Goal: Answer question/provide support

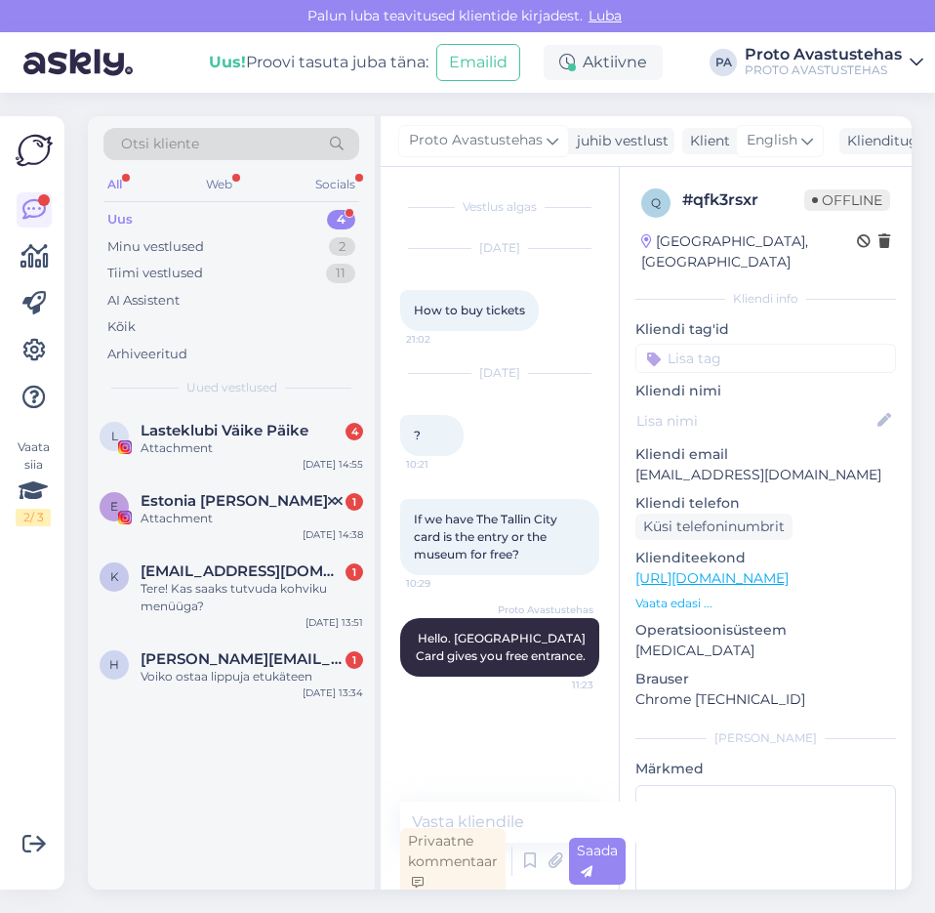
click at [118, 215] on div "Uus" at bounding box center [119, 220] width 25 height 20
click at [218, 509] on span "Estonia [PERSON_NAME]🝪" at bounding box center [242, 501] width 202 height 18
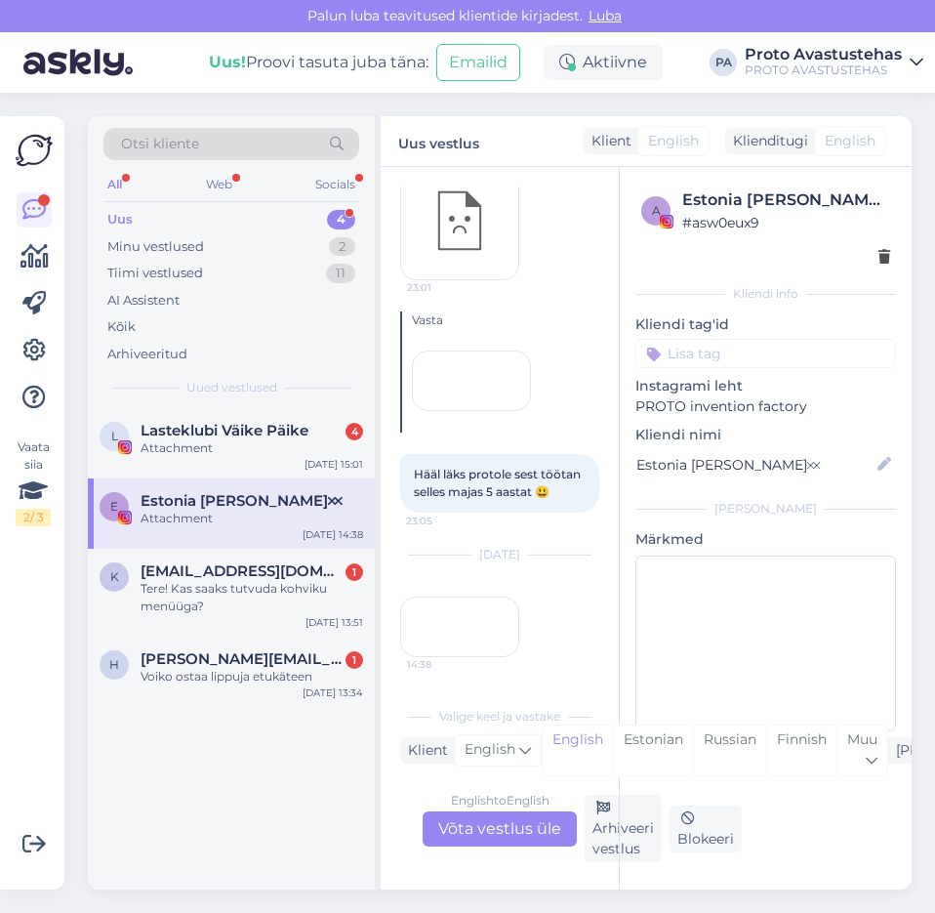
scroll to position [439, 0]
click at [462, 597] on div "14:38" at bounding box center [459, 627] width 119 height 61
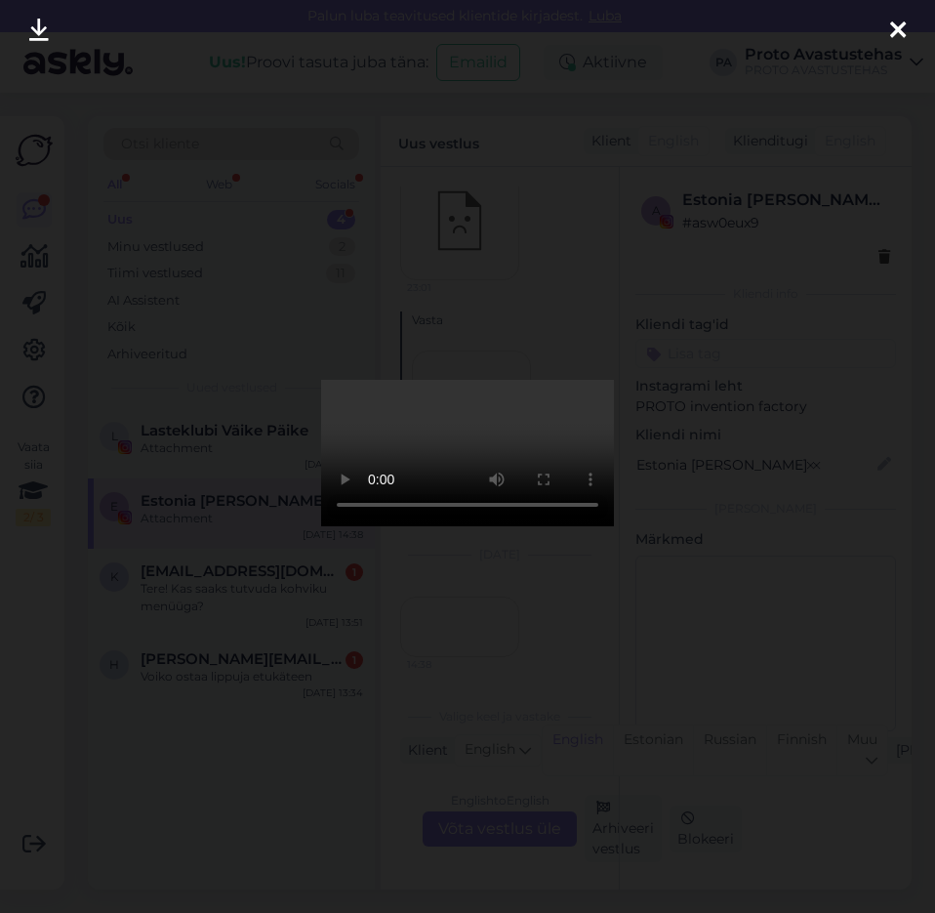
click at [906, 32] on div at bounding box center [898, 31] width 39 height 62
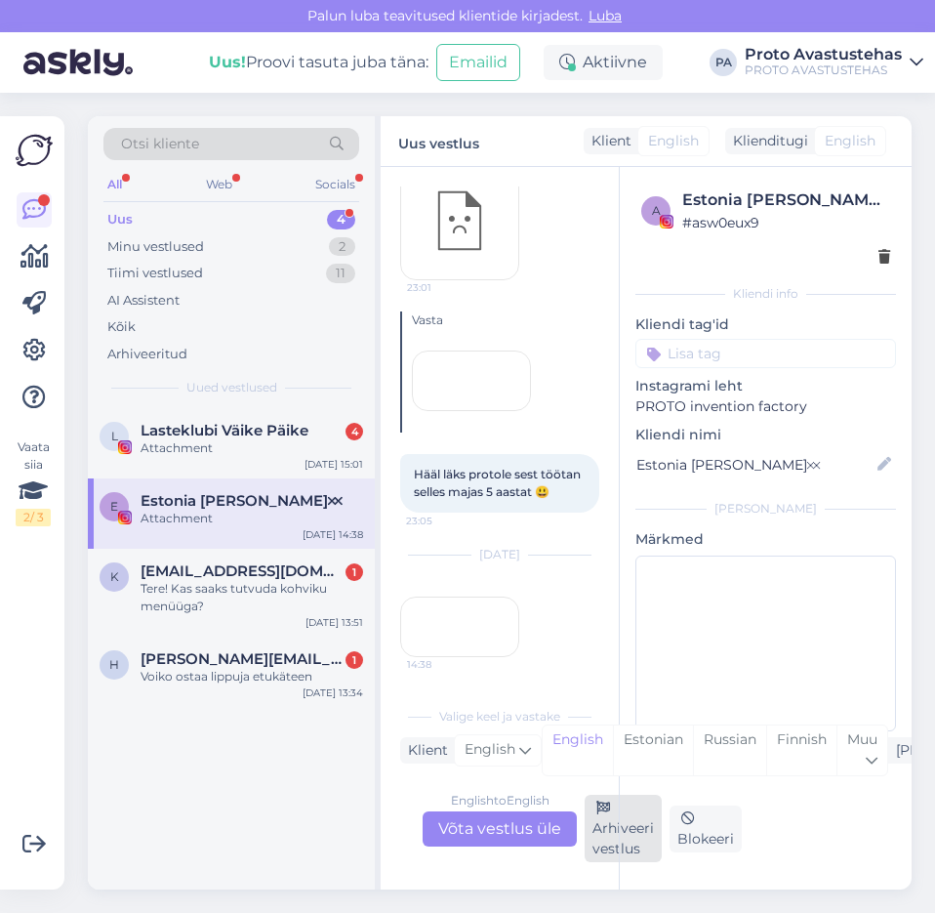
click at [606, 840] on div "Arhiveeri vestlus" at bounding box center [623, 828] width 77 height 67
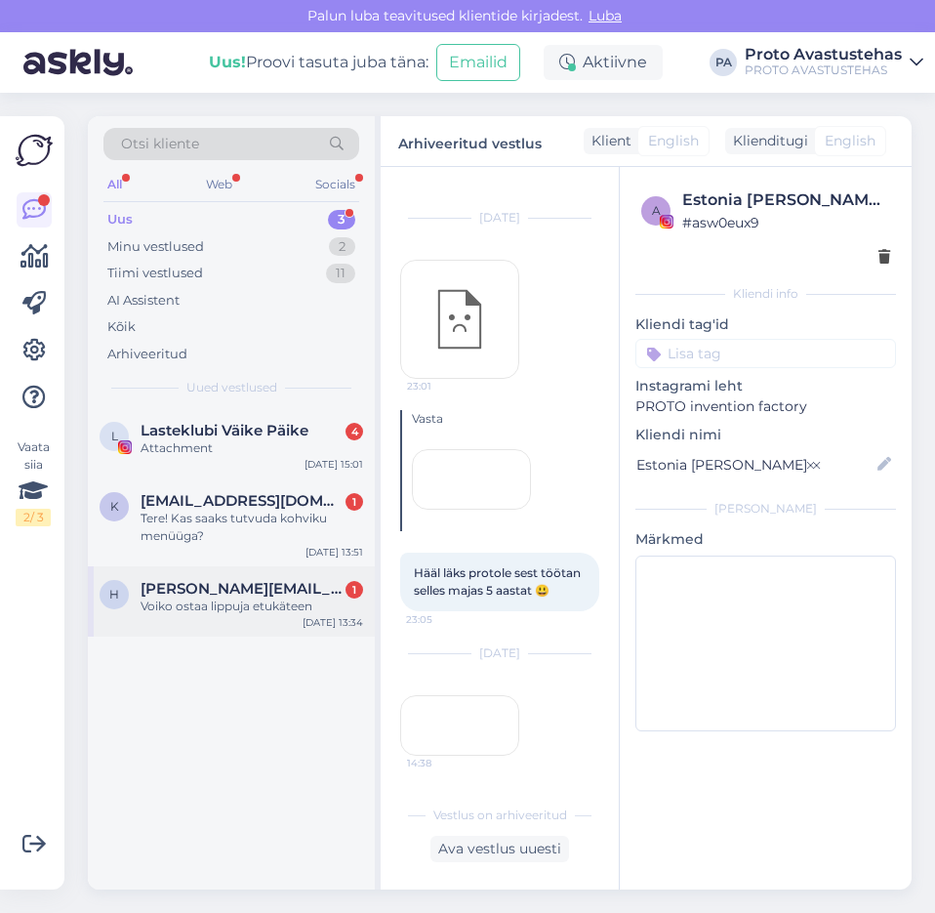
click at [177, 604] on div "Voiko ostaa lippuja etukäteen" at bounding box center [252, 607] width 223 height 18
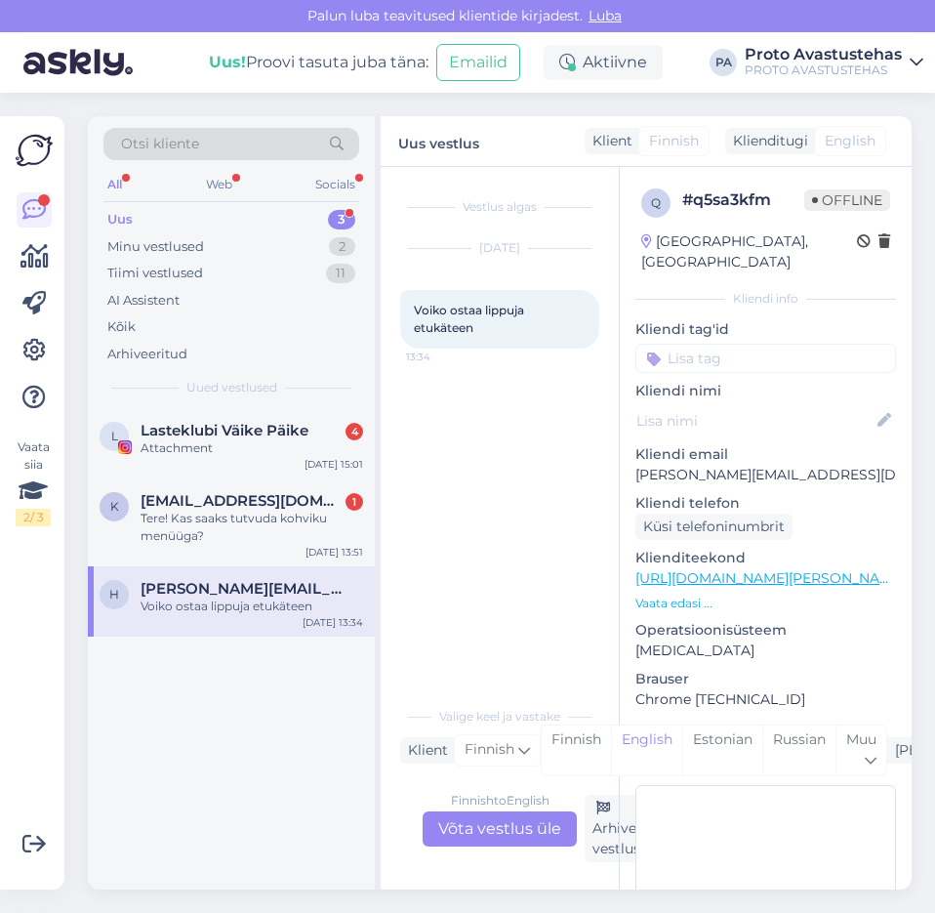
scroll to position [0, 0]
drag, startPoint x: 499, startPoint y: 330, endPoint x: 413, endPoint y: 308, distance: 88.8
click at [413, 308] on div "[PERSON_NAME] etukäteen 13:34" at bounding box center [499, 319] width 199 height 59
copy span "Voiko ostaa lippuja etukäteen"
click at [509, 826] on div "Finnish to English Võta vestlus üle" at bounding box center [500, 828] width 154 height 35
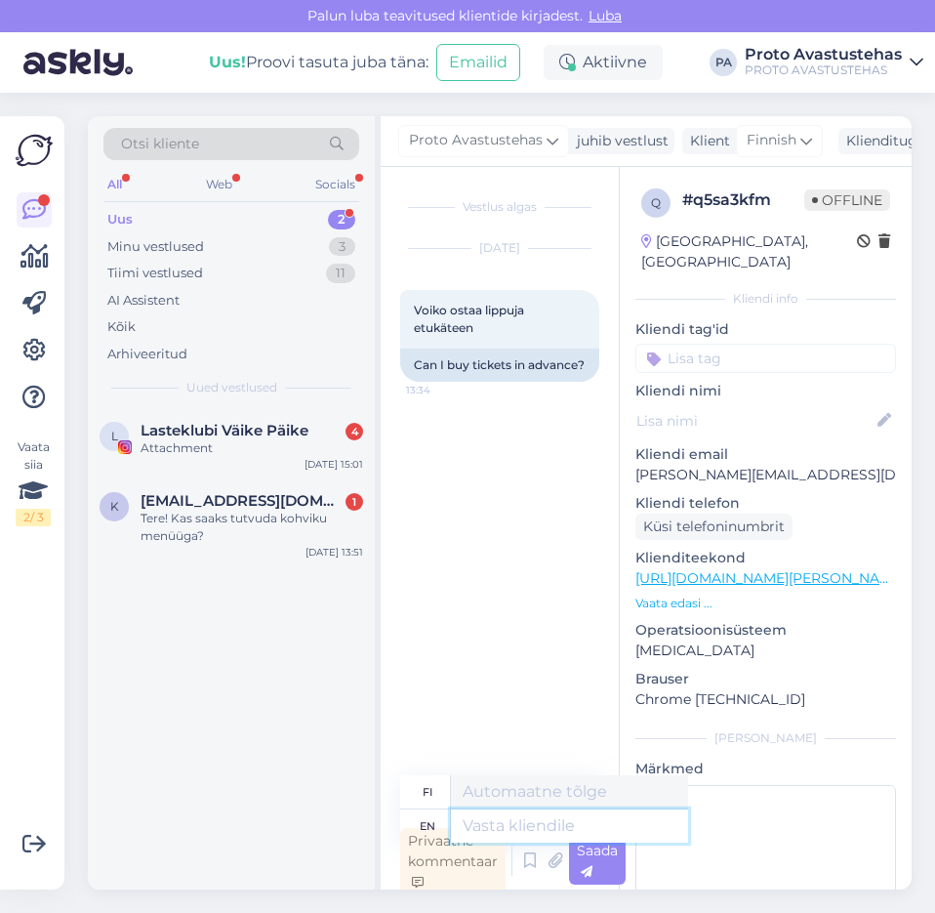
click at [524, 822] on textarea at bounding box center [569, 825] width 237 height 33
type textarea "Hello."
type textarea "Hei."
type textarea "Hello. You"
type textarea "Hei sinä"
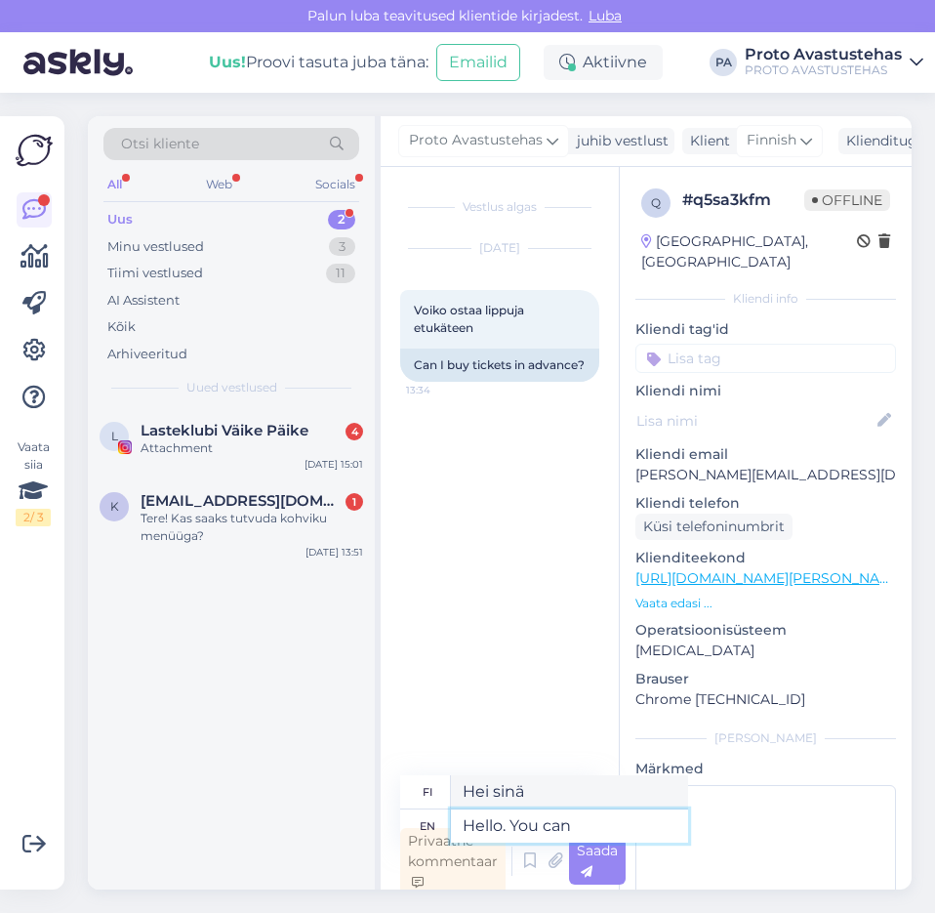
type textarea "Hello. You can b"
type textarea "Hei. [PERSON_NAME]"
type textarea "Hello. You can buy"
type textarea "Hei. [PERSON_NAME] ostaa"
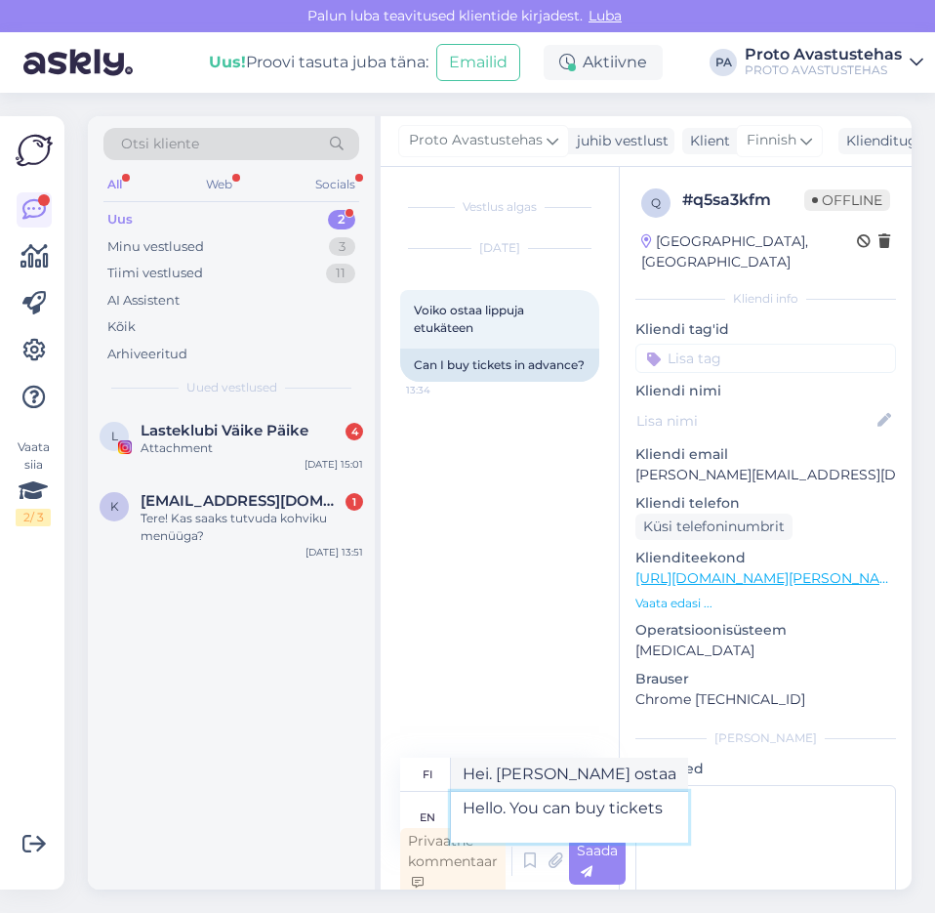
type textarea "Hello. You can buy tickets"
type textarea "Hei. [PERSON_NAME] ostaa lippuja"
type textarea "Hello. You can buy tickets on"
type textarea "Hei. [PERSON_NAME] ostaa lippuja osoitteesta"
type textarea "Hello. You can buy tickets on site"
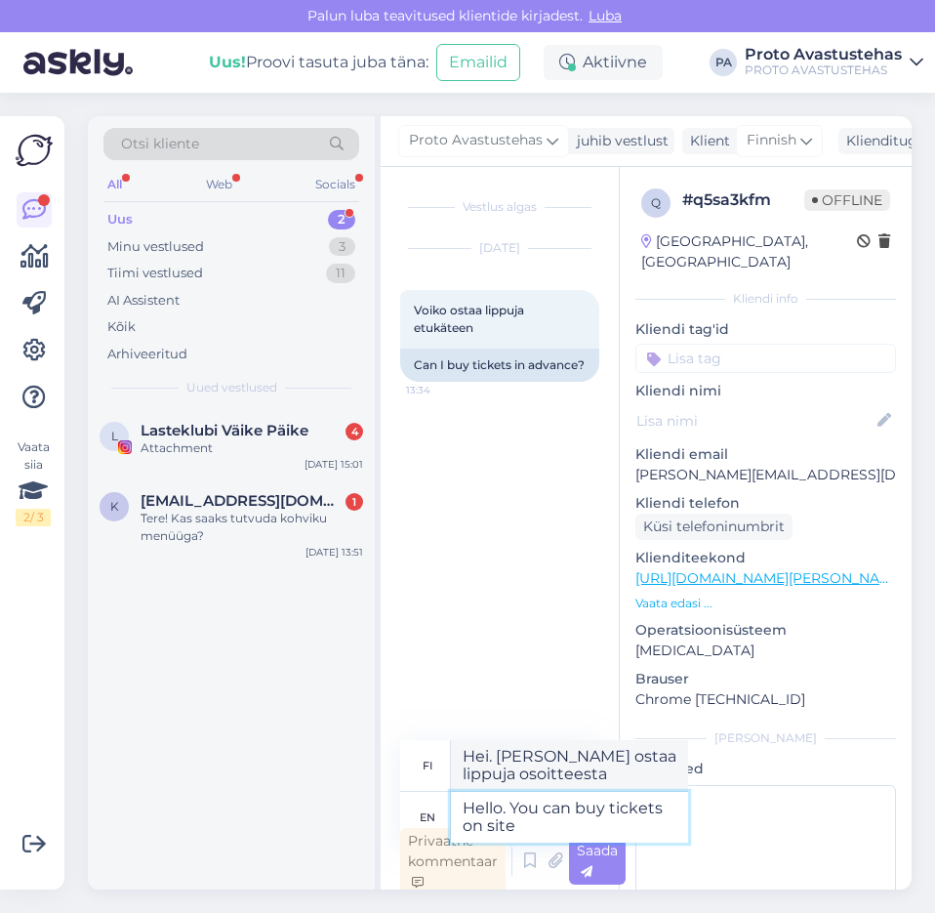
type textarea "Hei. [PERSON_NAME] ostaa lippuja paikan päältä."
type textarea "Hello. You can buy tickets on site. If"
type textarea "Hei. [PERSON_NAME] ostaa lippuja paikan päältä. [PERSON_NAME]"
type textarea "Hello. You can buy tickets on site. If you"
type textarea "Hei. [PERSON_NAME] ostaa lippuja paikan päältä. [PERSON_NAME] sinä"
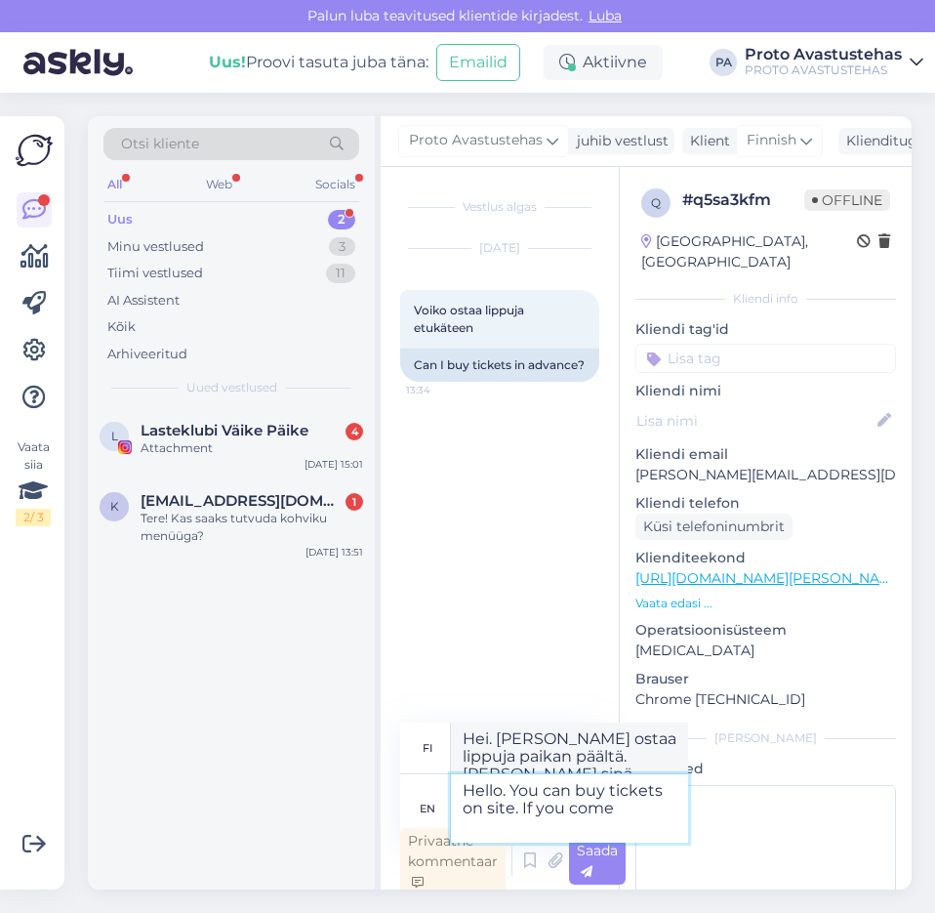
type textarea "Hello. You can buy tickets on site. If you come"
type textarea "Hei. [PERSON_NAME] ostaa lippuja paikan päältä. [PERSON_NAME]"
type textarea "Hello. You can buy tickets on site. If you come with a g"
type textarea "Hei. [PERSON_NAME] ostaa lippuja paikan päältä. [PERSON_NAME] jonkun kanssa"
type textarea "Hello. You can buy tickets on site. If you come with a group"
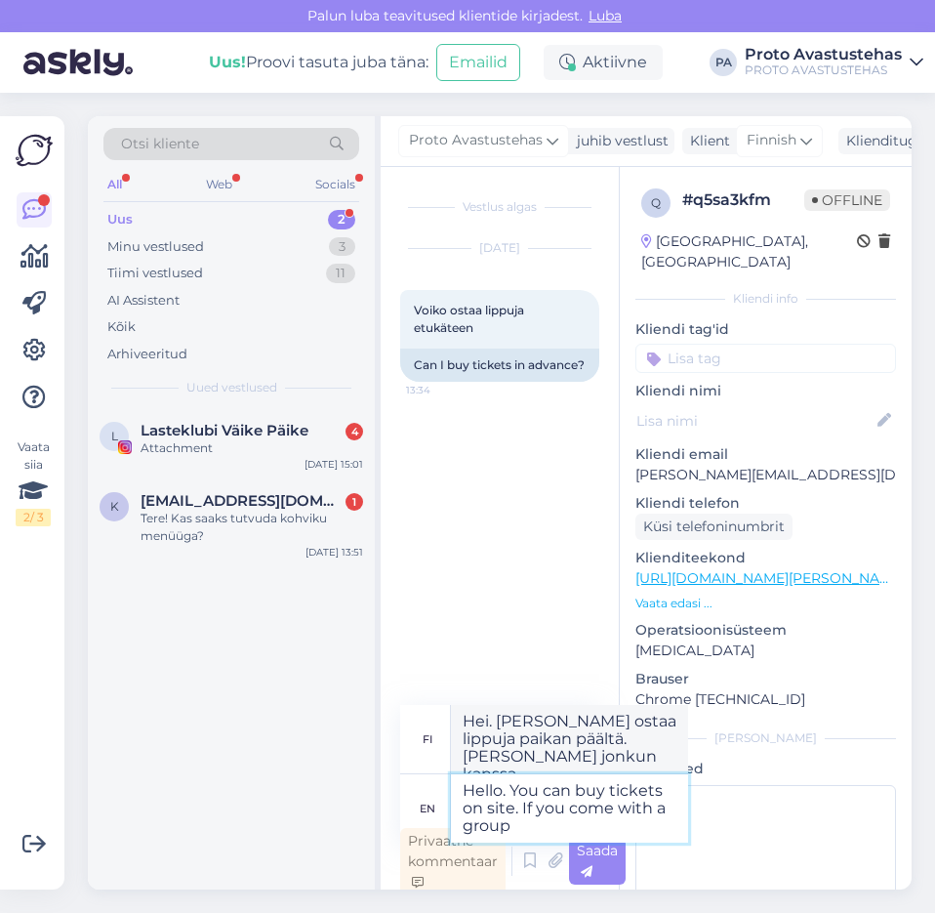
type textarea "Hei. [PERSON_NAME] ostaa lippuja paikan päältä. [PERSON_NAME] ryhmän kanssa"
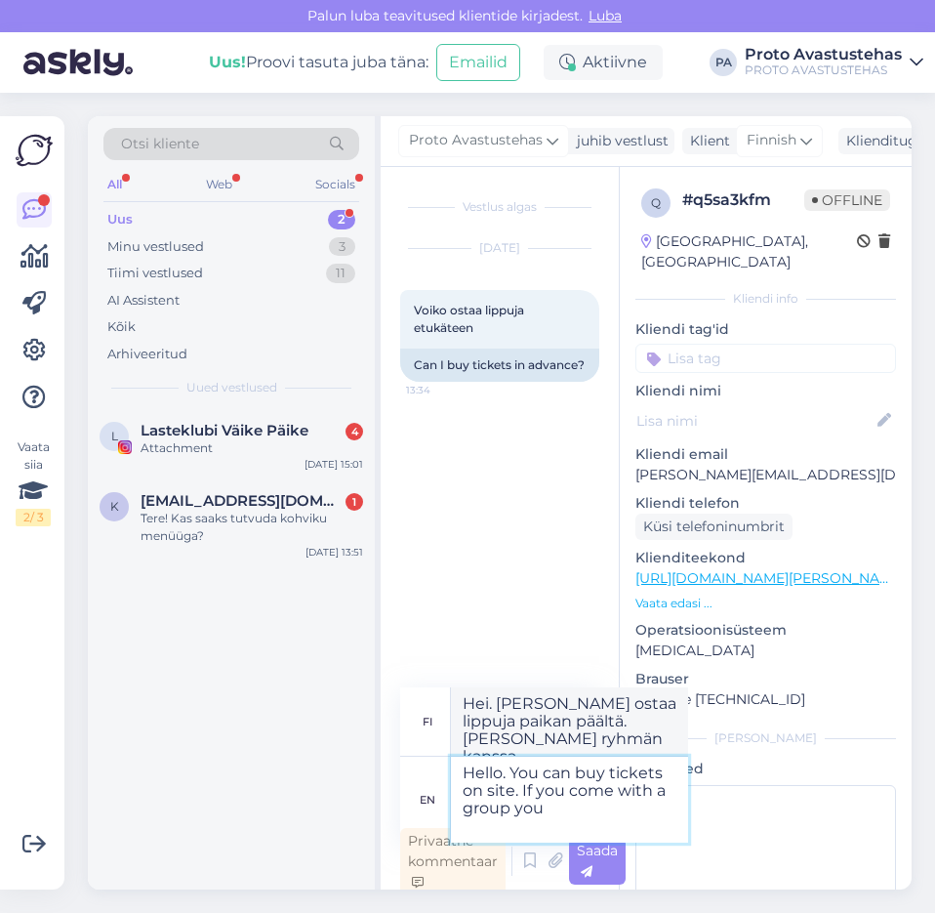
type textarea "Hello. You can buy tickets on site. If you come with a group you"
type textarea "Hei. [PERSON_NAME] ostaa lippuja paikan päältä. [PERSON_NAME] ryhmän kanssa, si…"
type textarea "Hello. You can buy tickets on site. If you come with a group you can"
type textarea "Hei. [PERSON_NAME] ostaa lippuja paikan päältä. [PERSON_NAME] ryhmän kanssa, [P…"
type textarea "Hello. You can buy tickets on site. If you come with a group you can m"
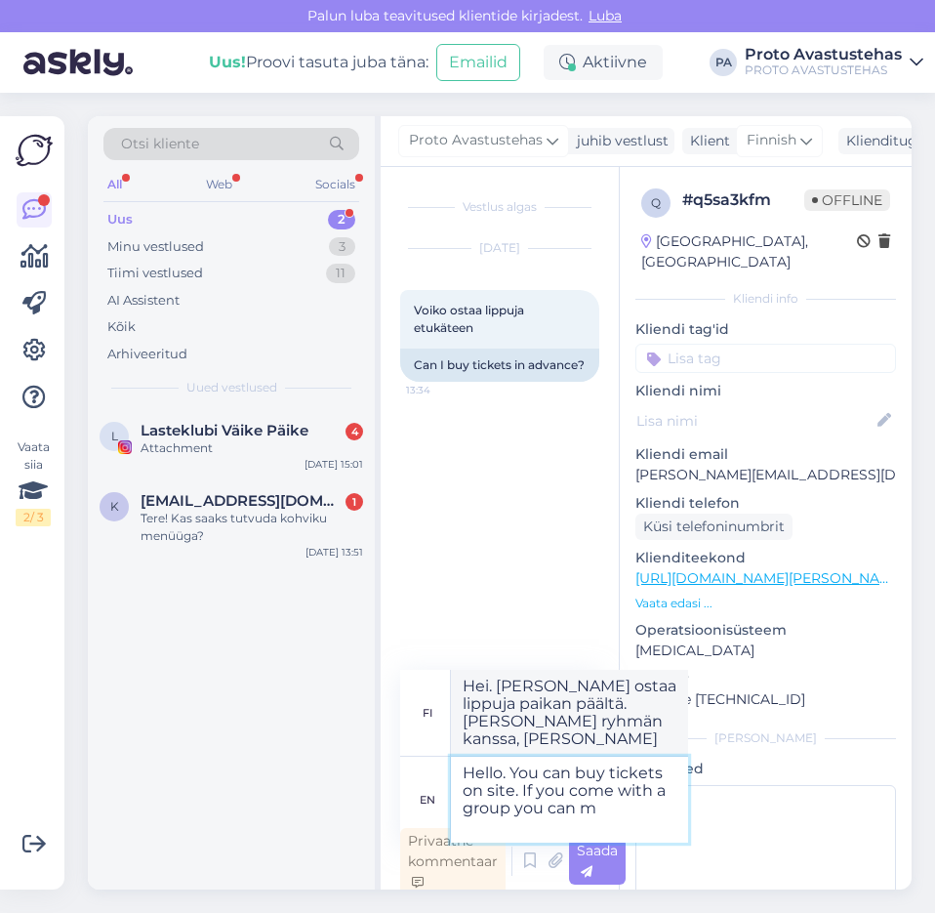
type textarea "Hei. [PERSON_NAME] ostaa lippuja paikan päältä. [PERSON_NAME] ryhmän kanssa, [P…"
type textarea "Hello. You can buy tickets on site. If you come with a group you can mak"
type textarea "Hei. [PERSON_NAME] ostaa lippuja paikan päältä. [PERSON_NAME] ryhmän kanssa, [P…"
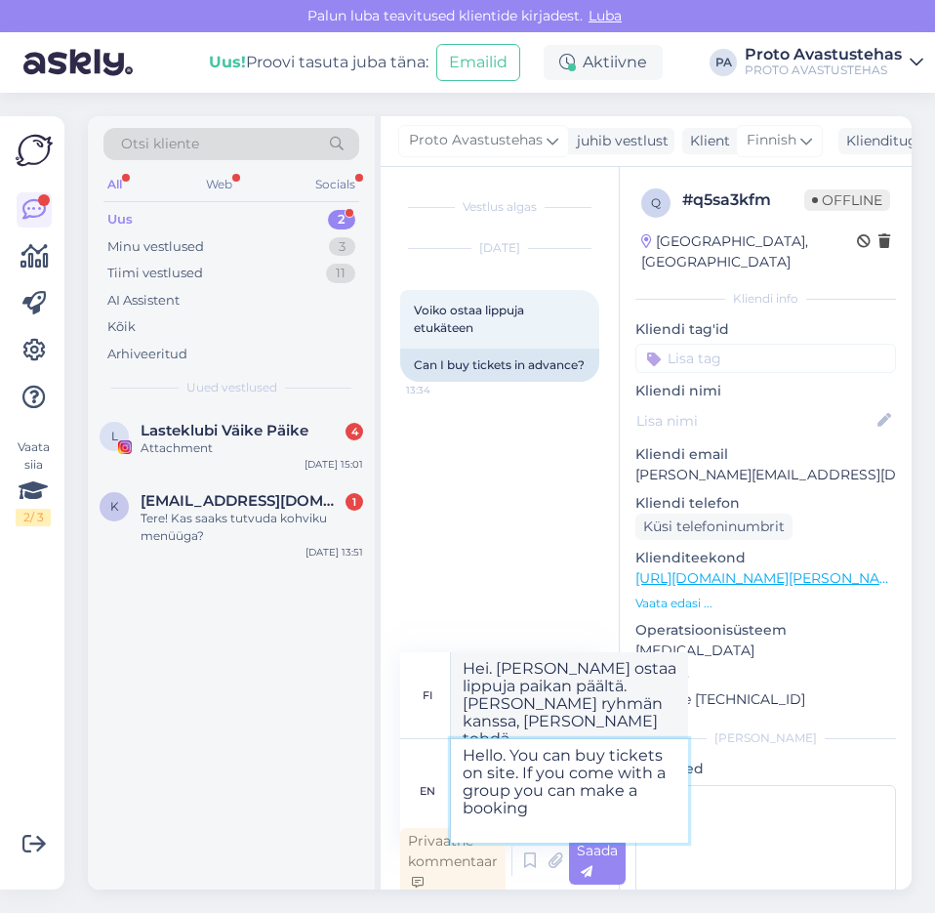
type textarea "Hello. You can buy tickets on site. If you come with a group you can make a boo…"
type textarea "Hei. [PERSON_NAME] ostaa lippuja paikan päältä. [PERSON_NAME] ryhmän kanssa, [P…"
type textarea "Hello. You can buy tickets on site. If you come with a group you can make a boo…"
type textarea "Hei. [PERSON_NAME] ostaa lippuja paikan päältä. [PERSON_NAME] ryhmän kanssa, [P…"
type textarea "Hello. You can buy tickets on site. If you come with a group you can make a boo…"
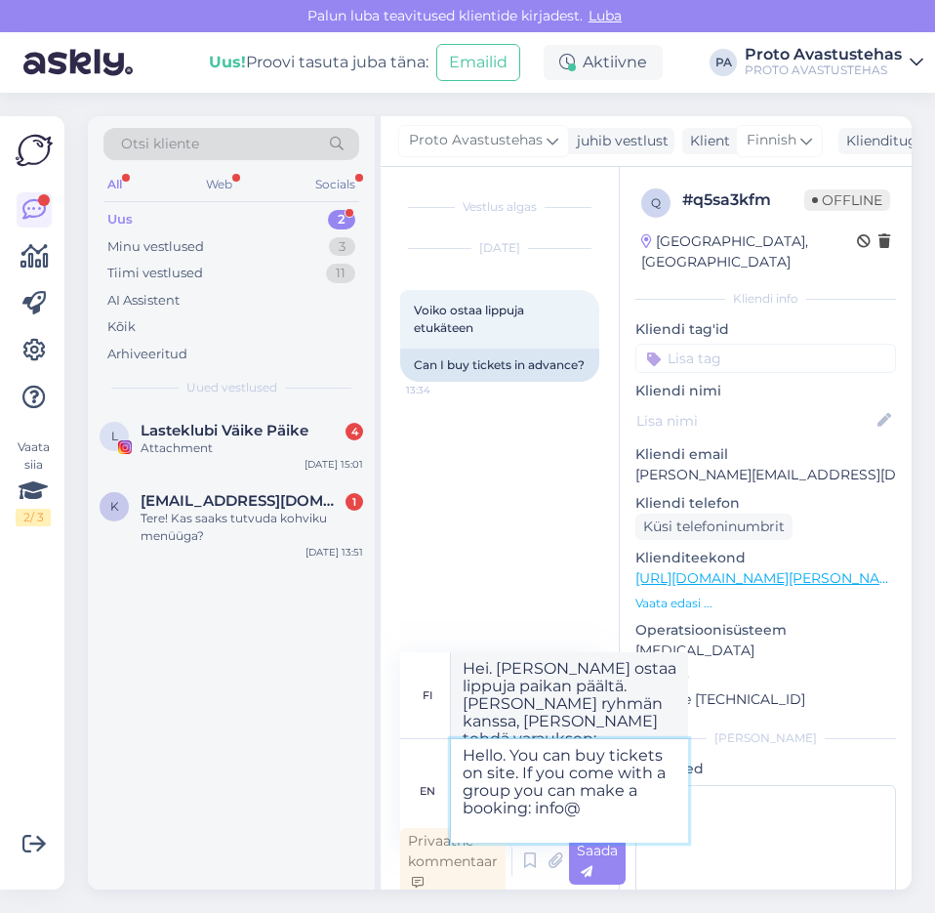
type textarea "Hei. [PERSON_NAME] ostaa lippuja paikan päältä. [PERSON_NAME] ryhmän kanssa, [P…"
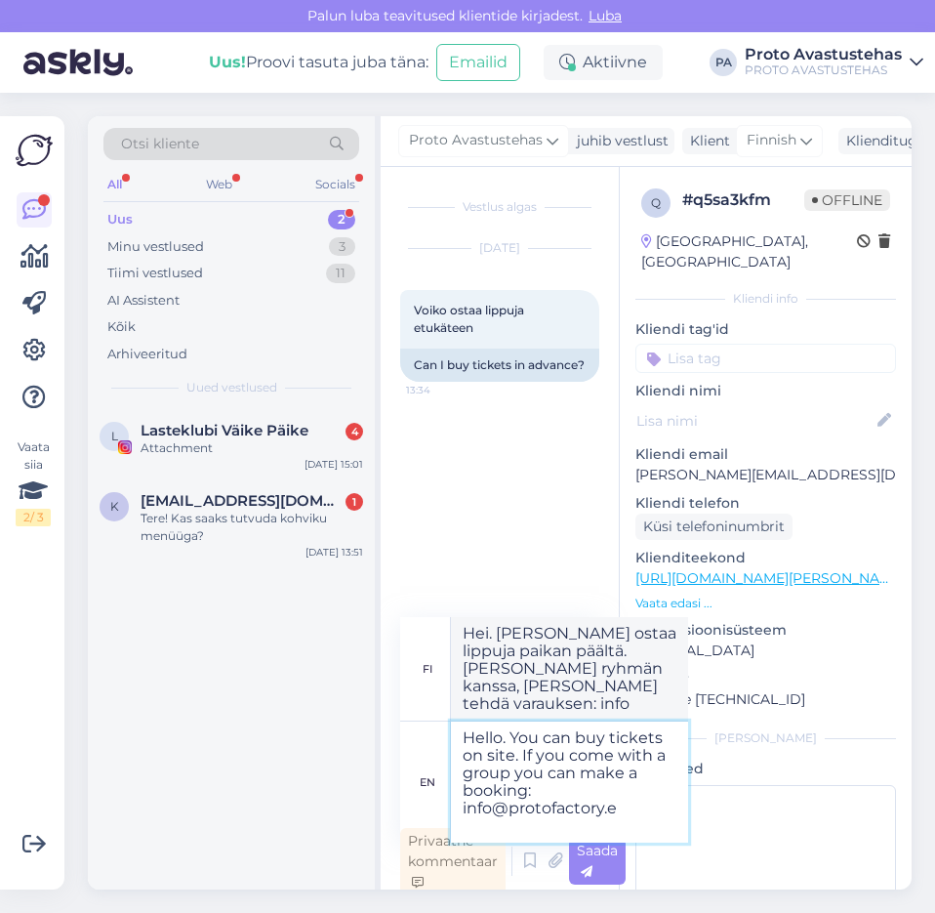
type textarea "Hello. You can buy tickets on site. If you come with a group you can make a boo…"
type textarea "Hei. [PERSON_NAME] ostaa lippuja paikan päältä. [PERSON_NAME] ryhmän kanssa, [P…"
type textarea "Hello. You can buy tickets on site. If you come with a group you can make a boo…"
drag, startPoint x: 616, startPoint y: 855, endPoint x: 573, endPoint y: 810, distance: 62.2
click at [615, 855] on span "Saada" at bounding box center [597, 861] width 41 height 38
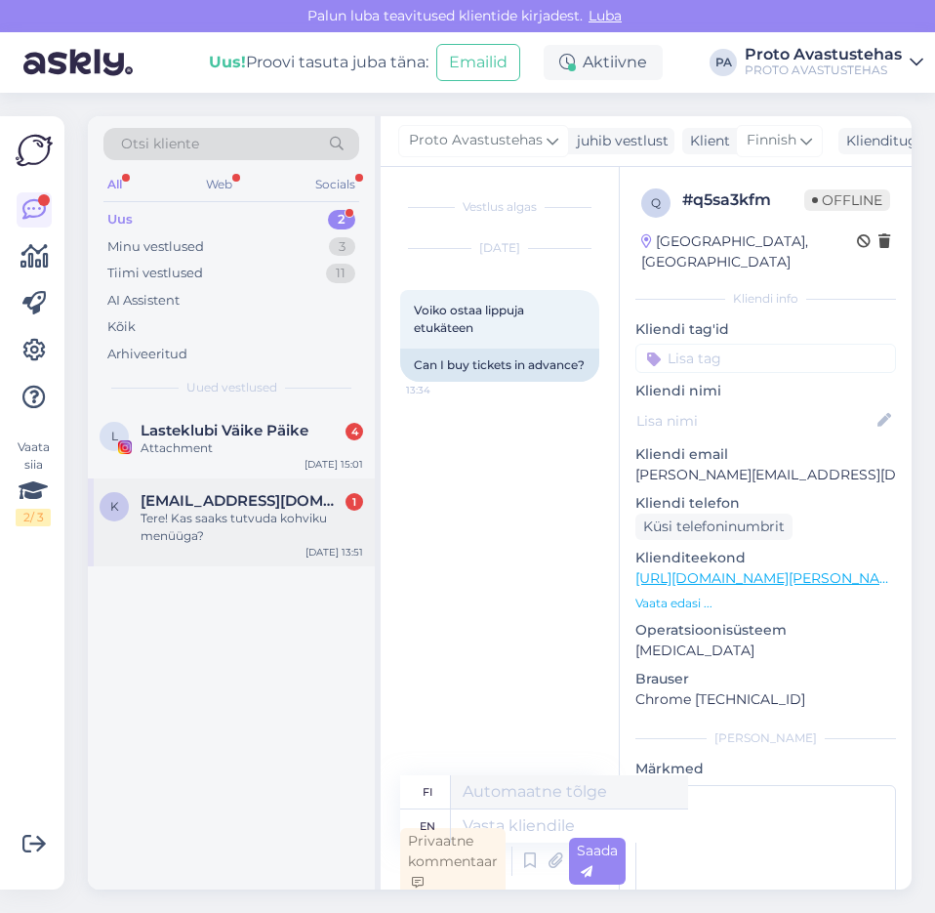
scroll to position [6, 0]
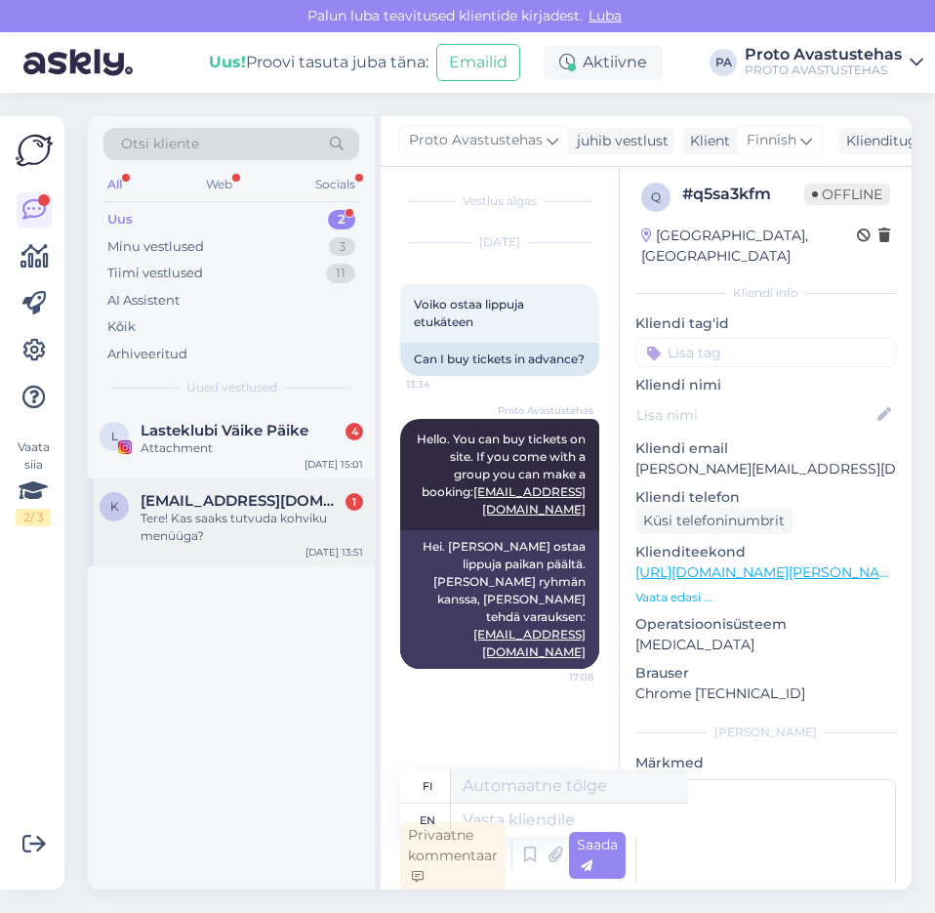
click at [190, 508] on span "[EMAIL_ADDRESS][DOMAIN_NAME]" at bounding box center [242, 501] width 203 height 18
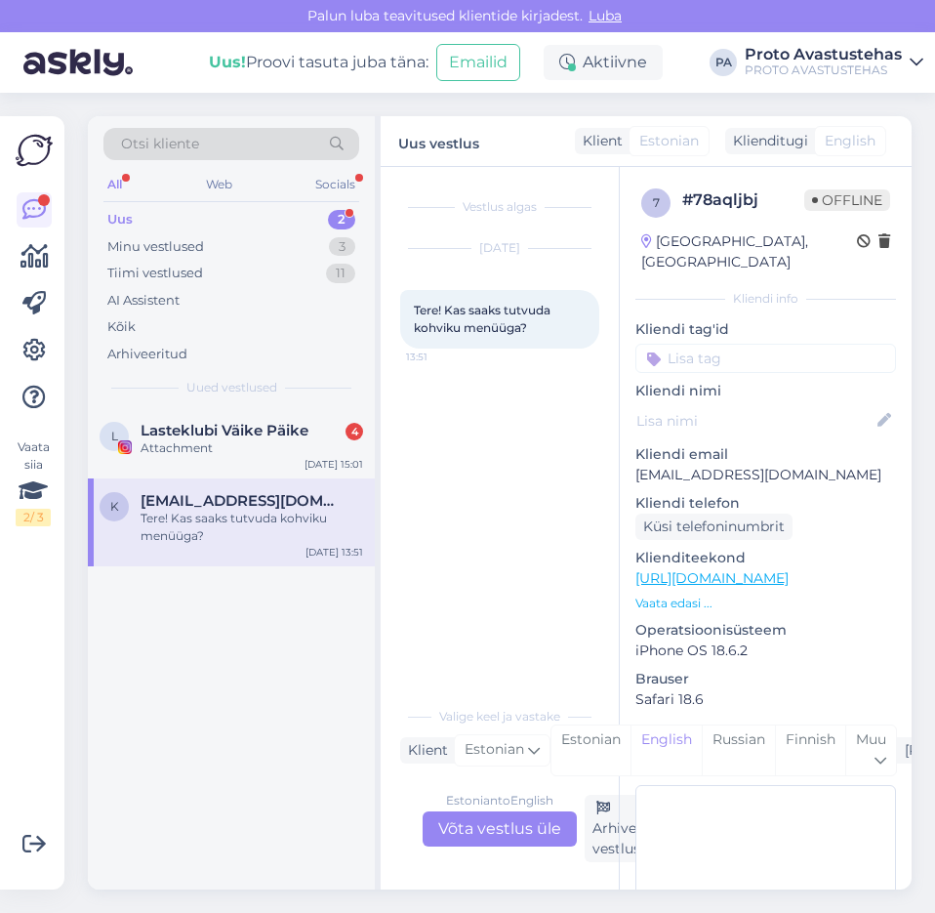
click at [488, 821] on div "Estonian to English Võta vestlus üle" at bounding box center [500, 828] width 154 height 35
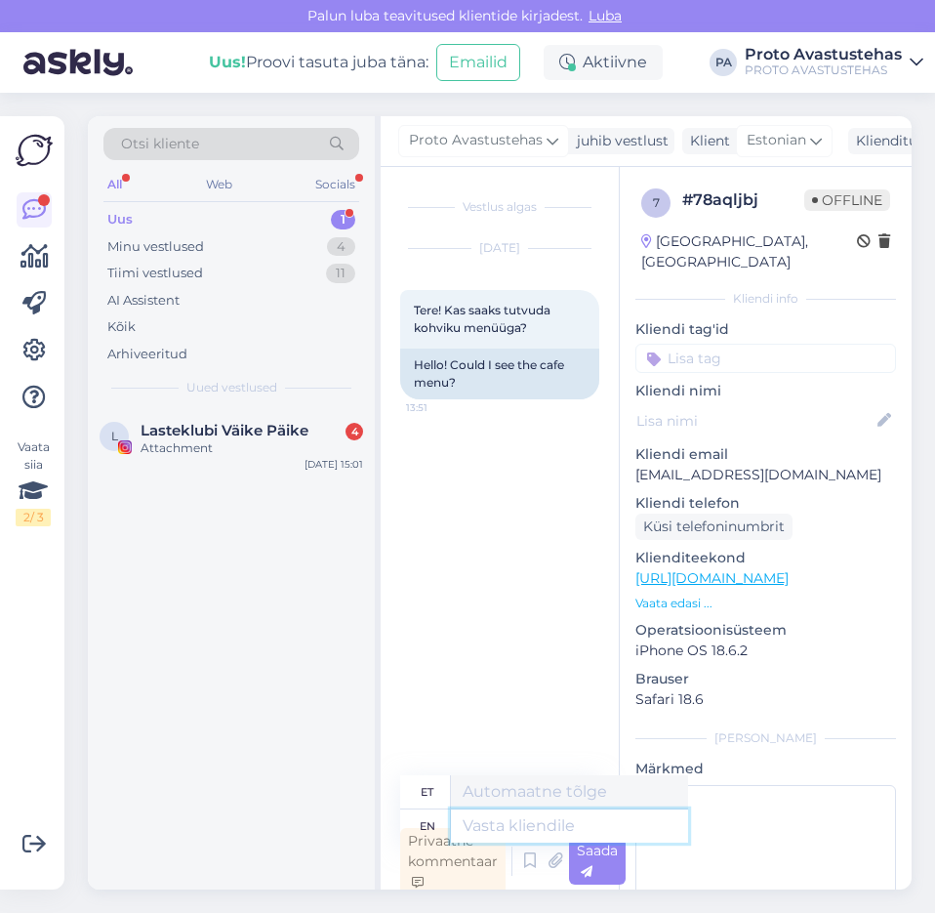
click at [546, 825] on textarea at bounding box center [569, 825] width 237 height 33
type textarea "Tere."
paste textarea "[URL][DOMAIN_NAME]"
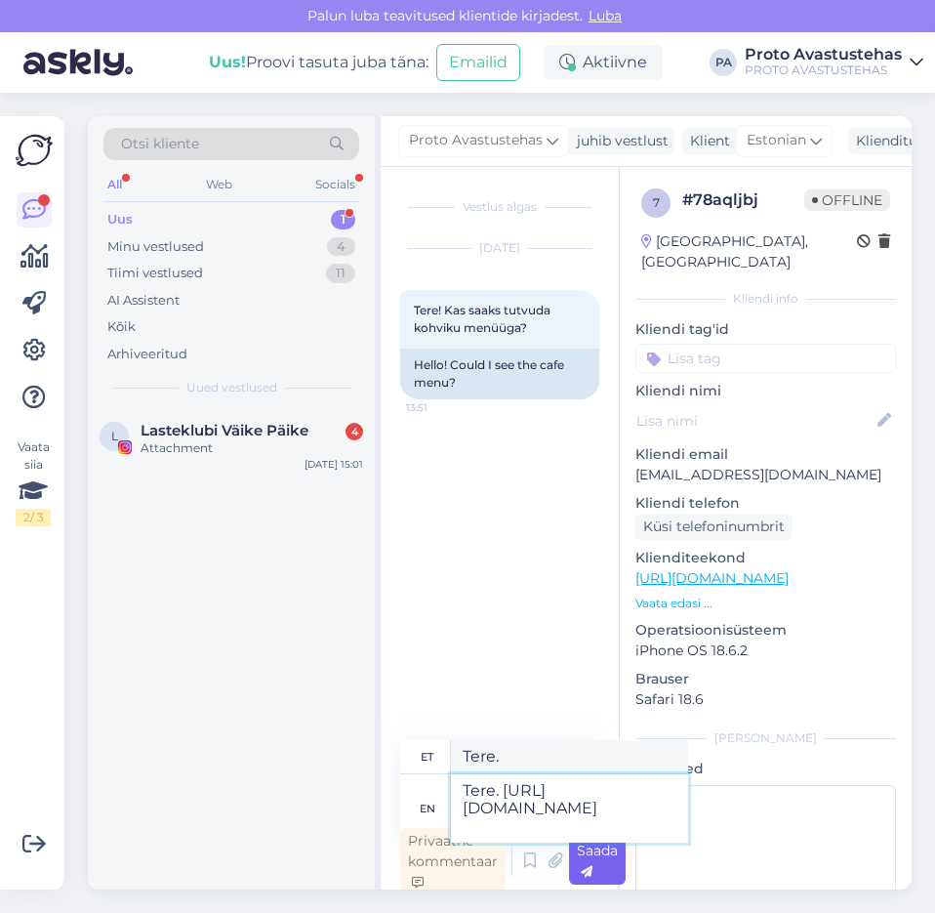
type textarea "Tere. [URL][DOMAIN_NAME]"
click at [599, 860] on div "Saada" at bounding box center [597, 861] width 57 height 47
type textarea "Tere. [URL][DOMAIN_NAME]"
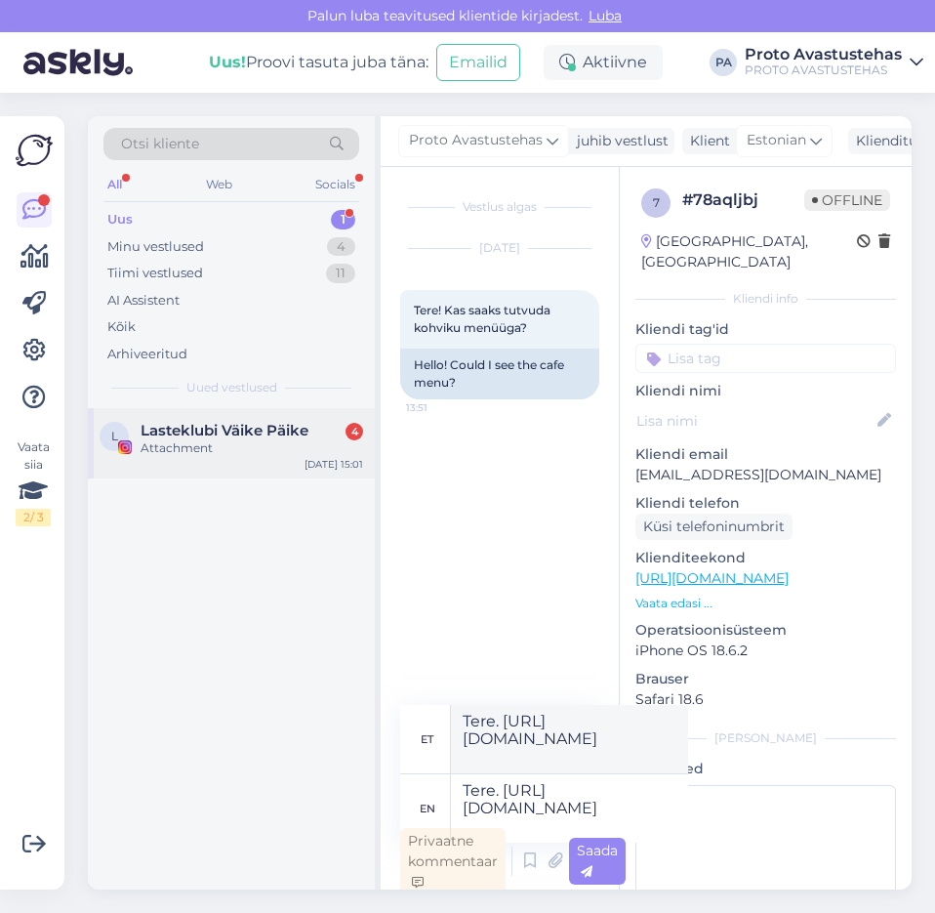
click at [158, 436] on span "Lasteklubi Väike Päike" at bounding box center [225, 431] width 168 height 18
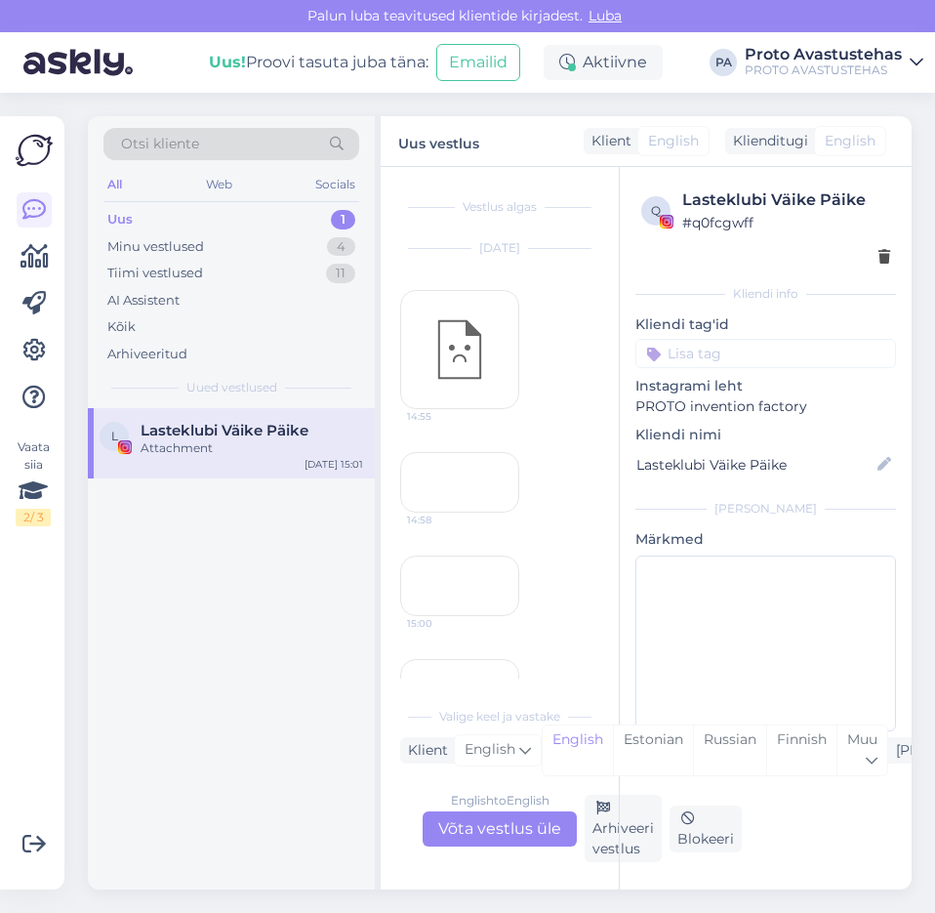
click at [465, 321] on div "14:55" at bounding box center [459, 349] width 119 height 119
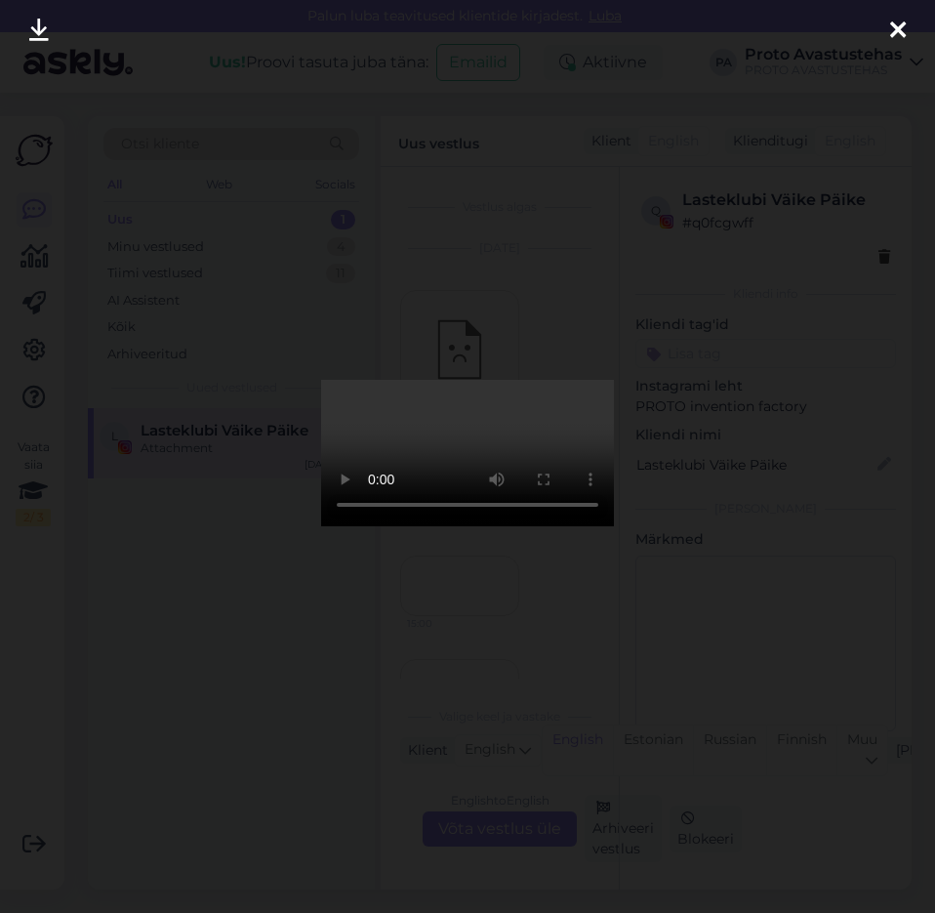
click at [901, 31] on icon at bounding box center [899, 31] width 16 height 25
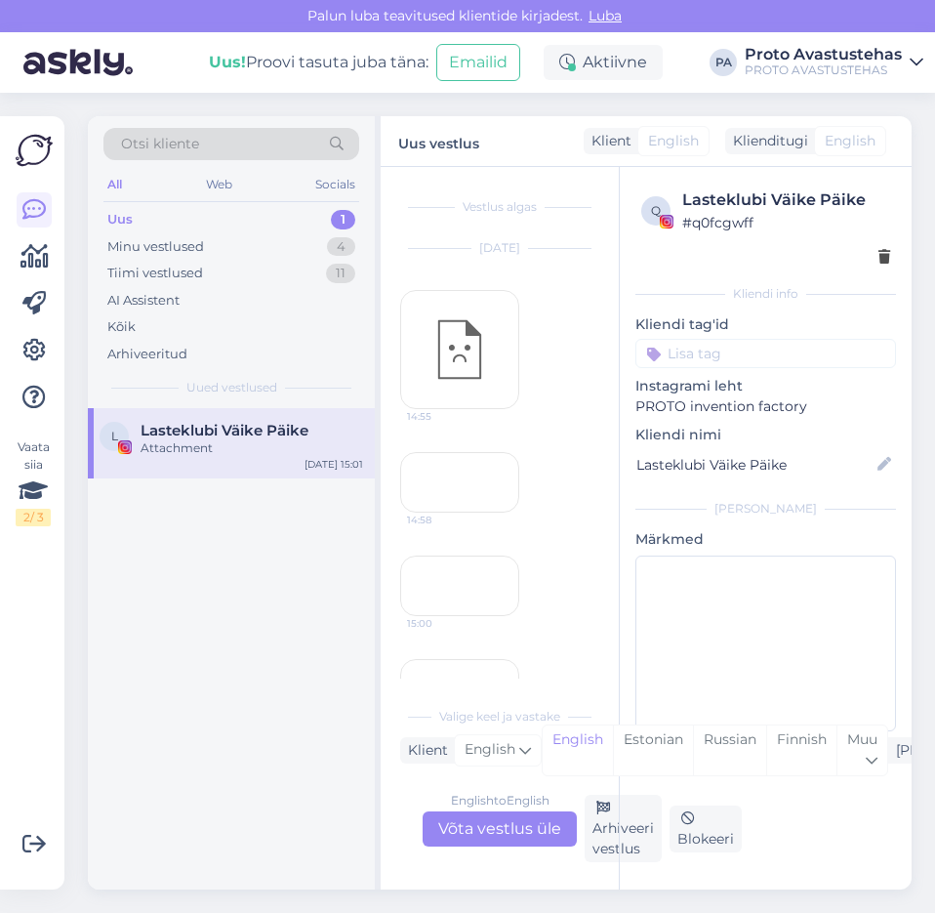
click at [429, 513] on div "14:58" at bounding box center [459, 482] width 119 height 61
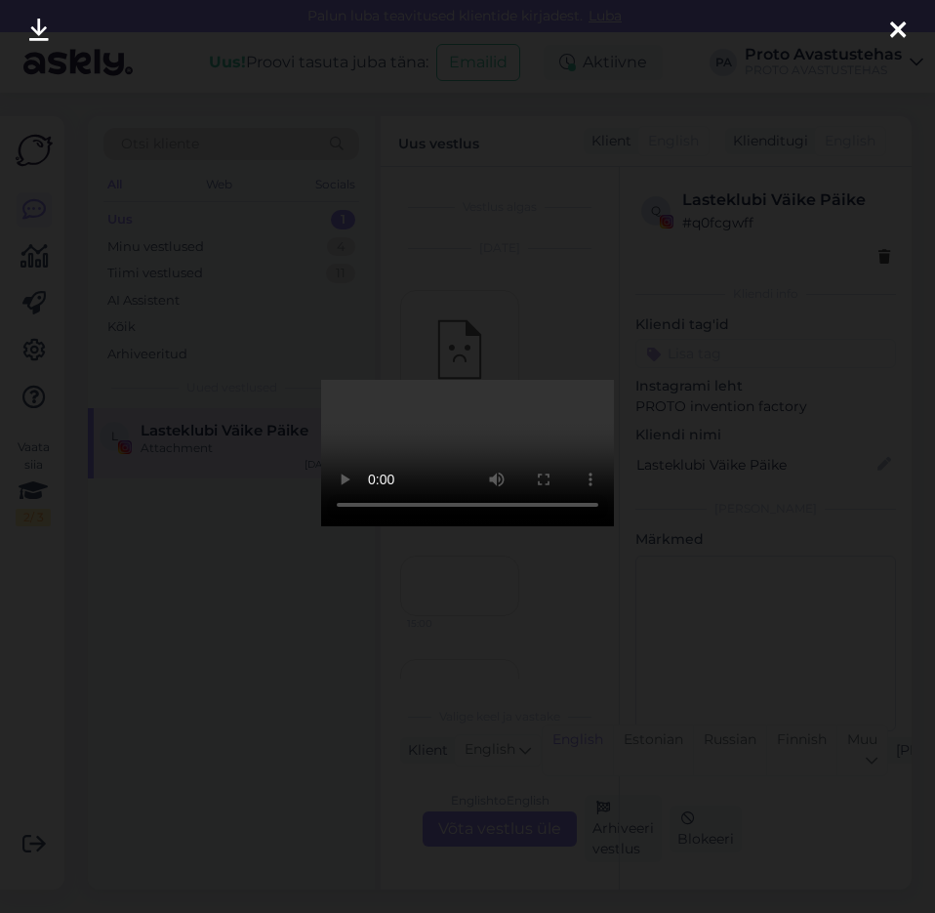
click at [898, 36] on icon at bounding box center [899, 31] width 16 height 25
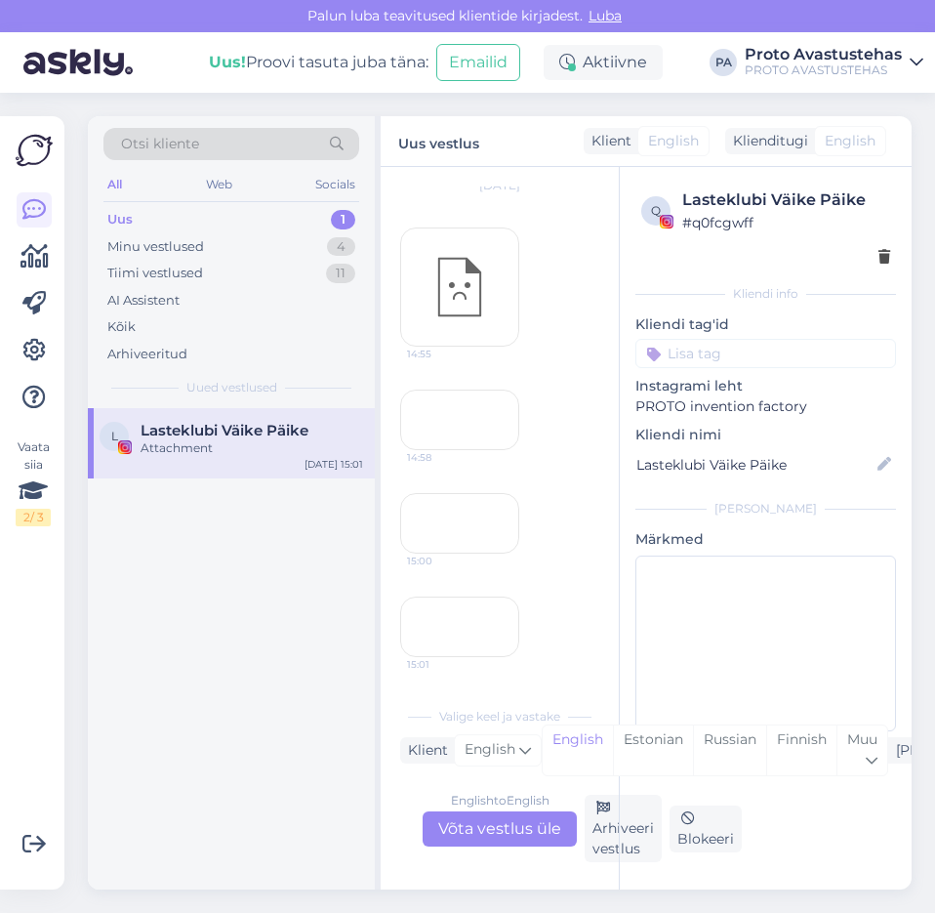
scroll to position [391, 0]
click at [461, 493] on div "15:00" at bounding box center [459, 523] width 119 height 61
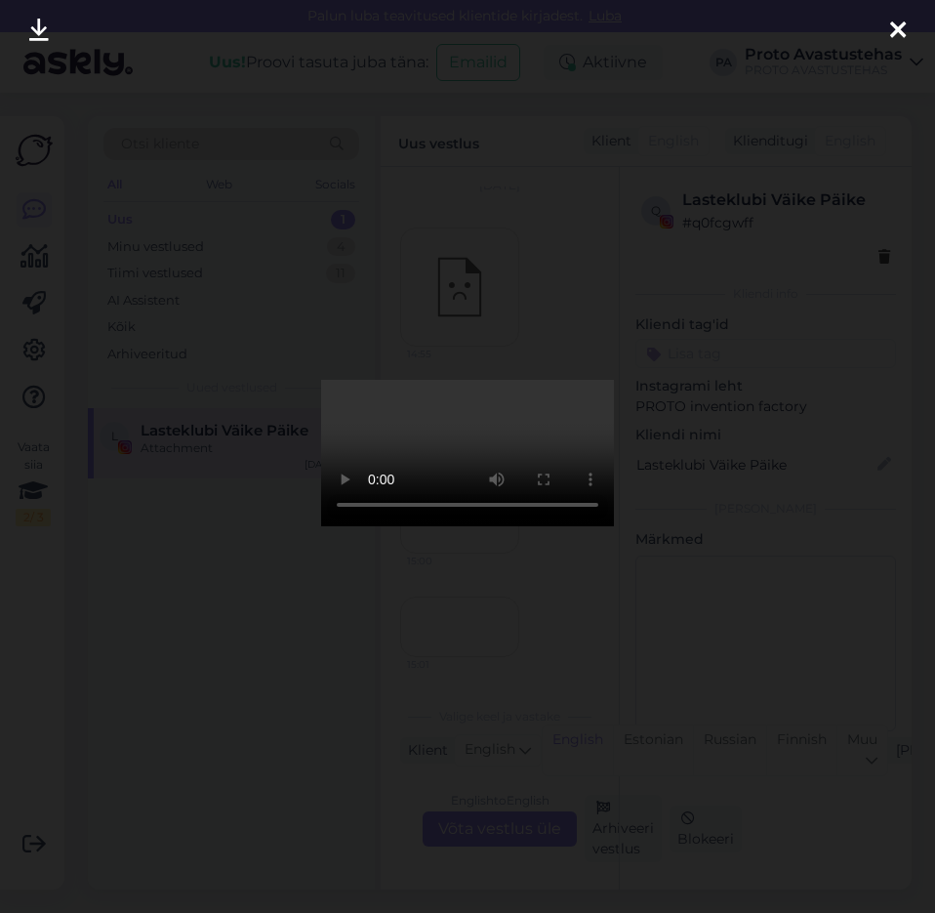
click at [905, 29] on icon at bounding box center [899, 31] width 16 height 25
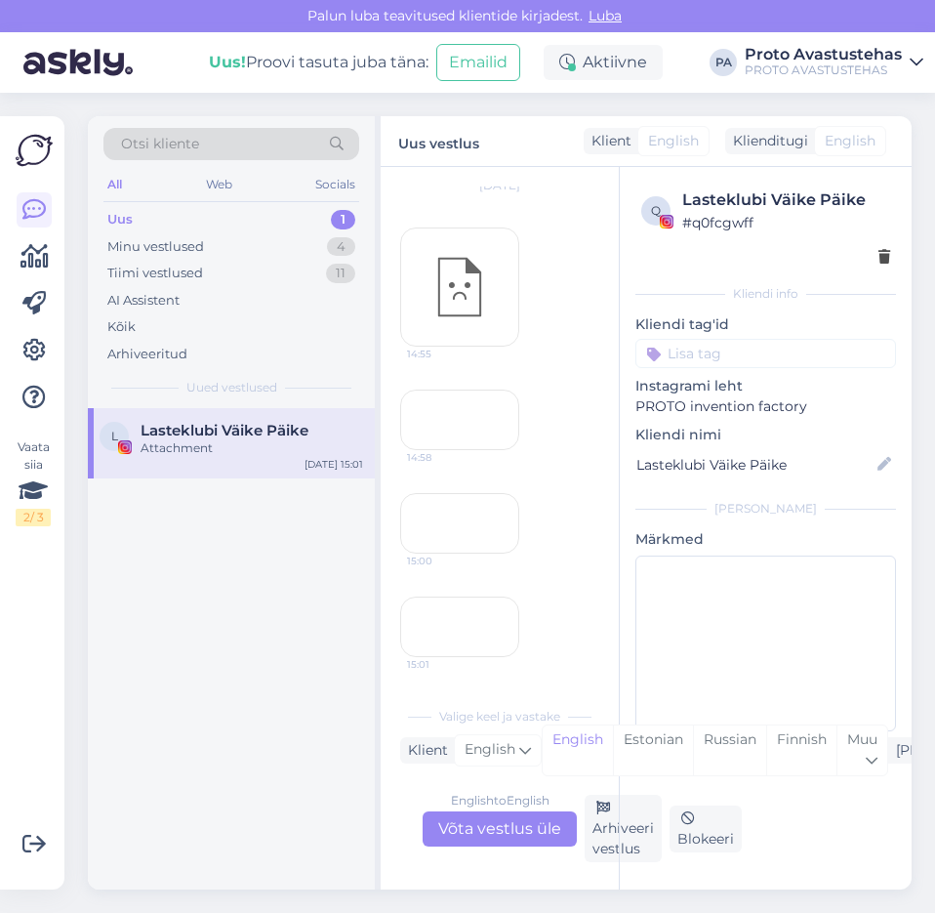
scroll to position [502, 0]
click at [451, 597] on div "15:01" at bounding box center [459, 627] width 119 height 61
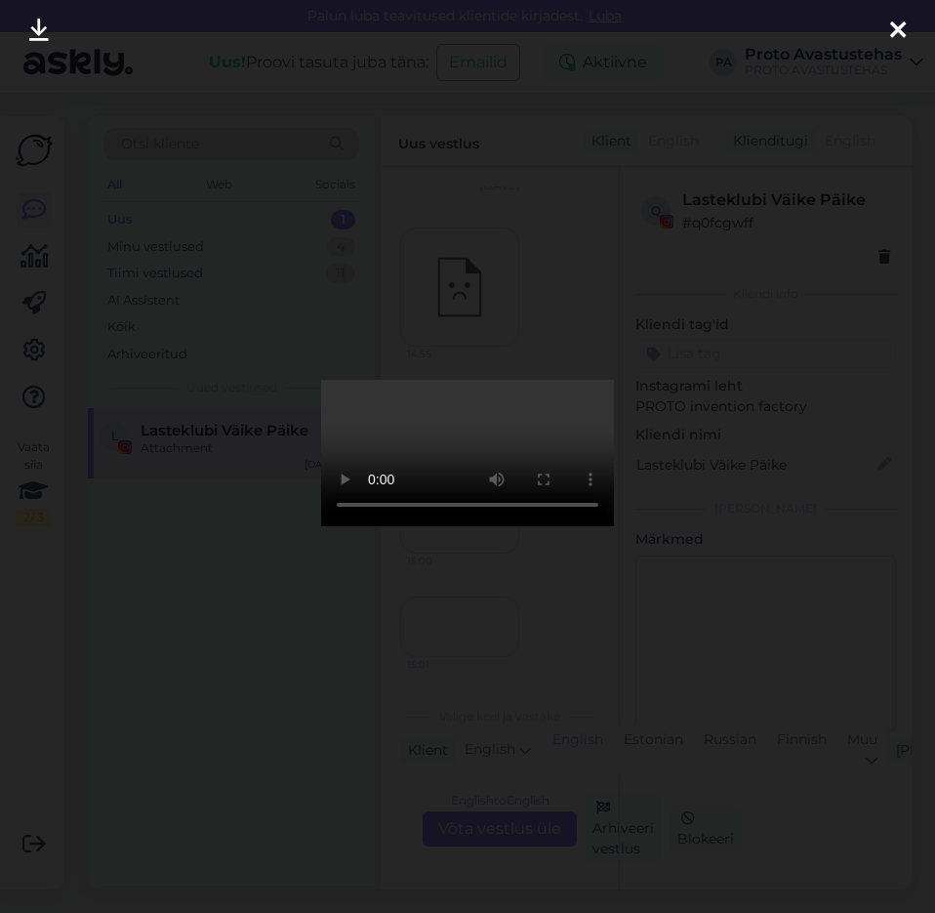
click at [894, 30] on icon at bounding box center [899, 31] width 16 height 25
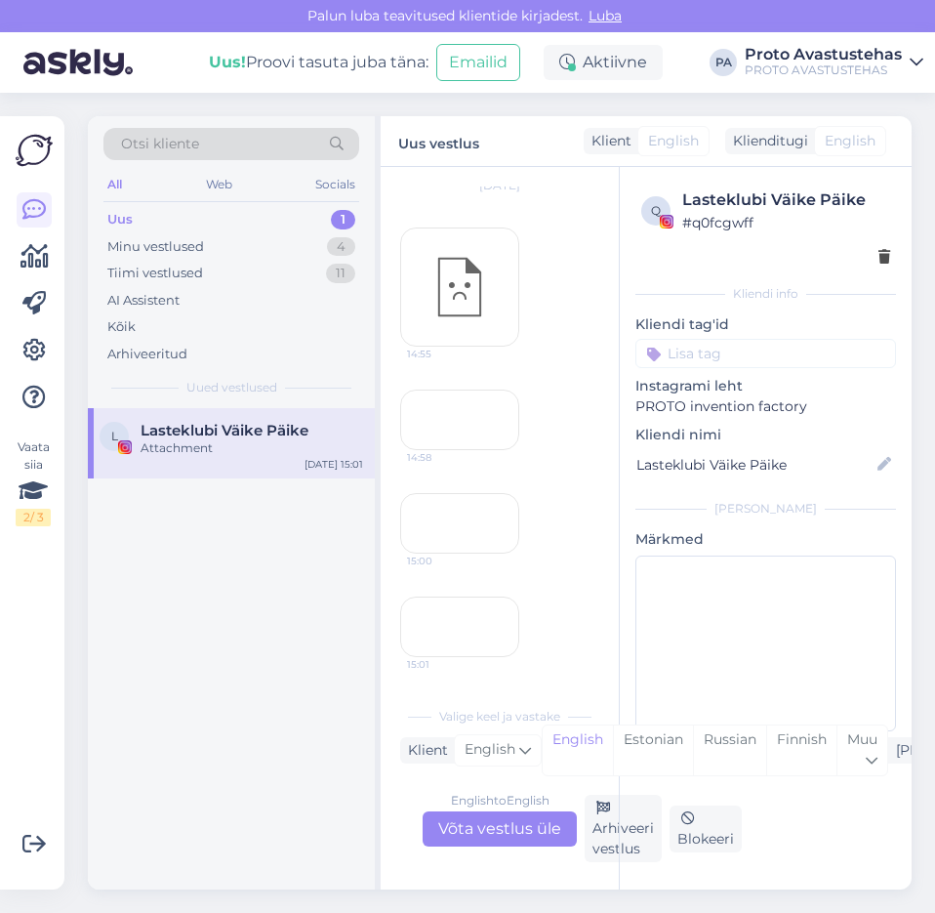
click at [619, 832] on div "q Lasteklubi Väike Päike # q0fcgwff Kliendi info Kliendi tag'id Instagrami leht…" at bounding box center [765, 528] width 293 height 723
click at [593, 827] on div "Arhiveeri vestlus" at bounding box center [623, 828] width 77 height 67
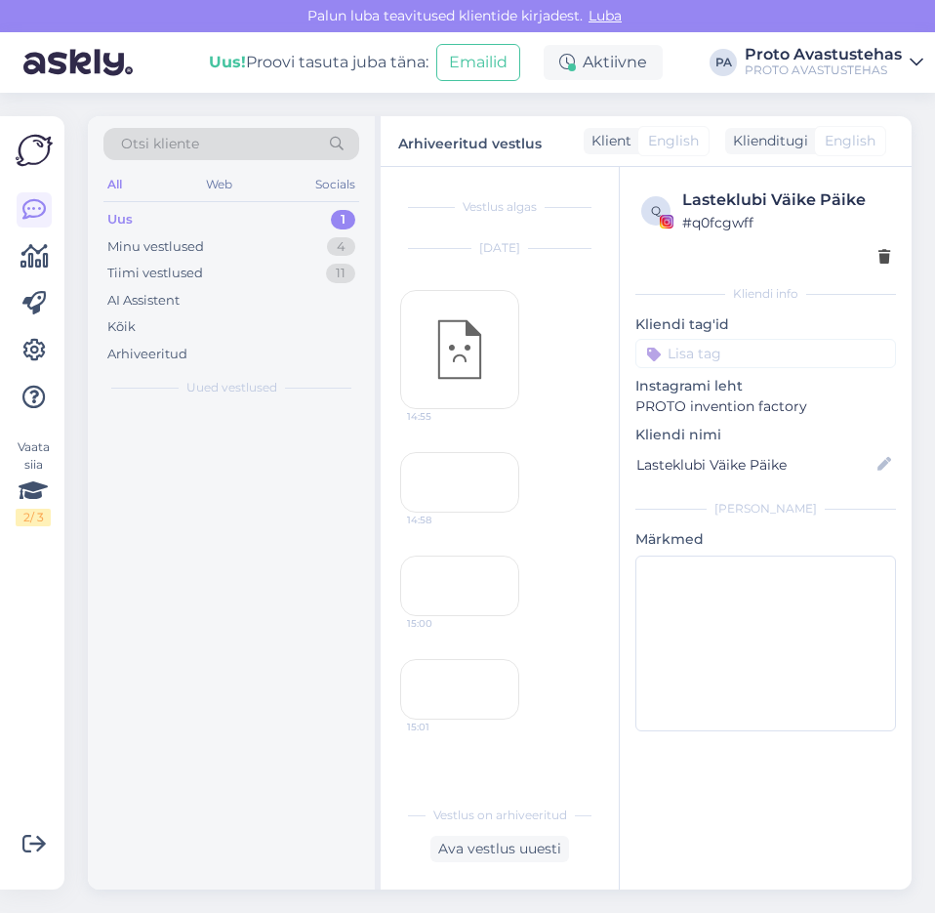
scroll to position [403, 0]
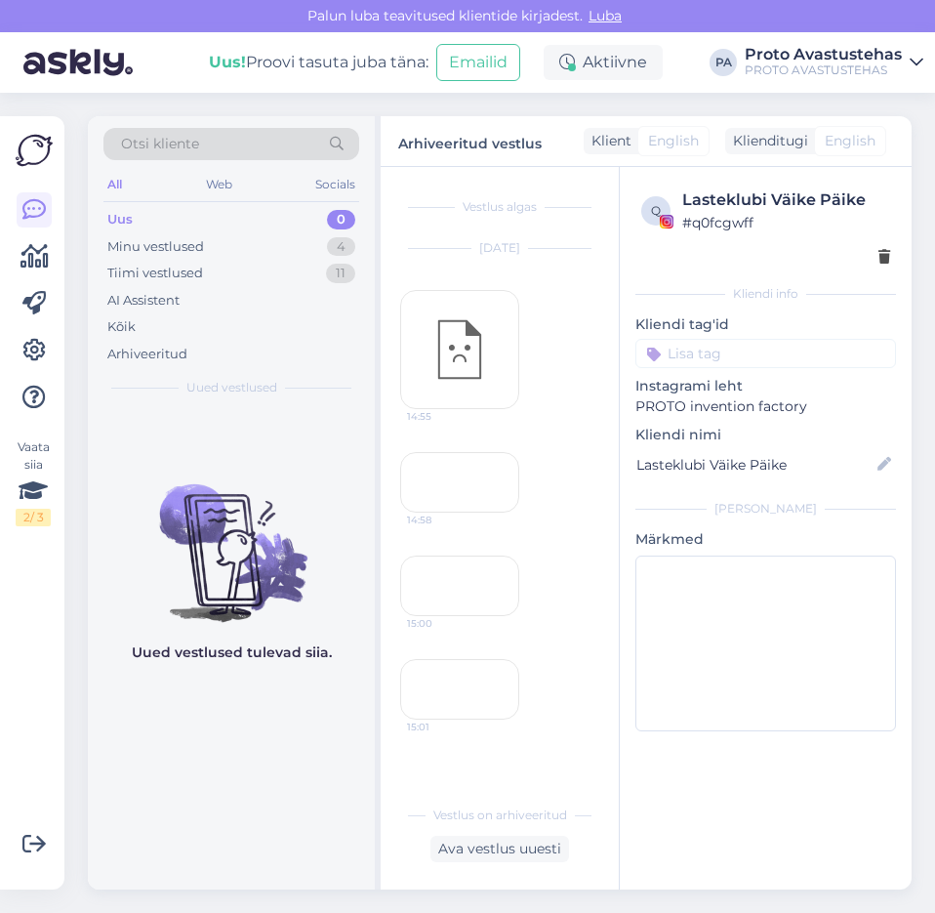
click at [118, 217] on div "Uus" at bounding box center [119, 220] width 25 height 20
